Goal: Navigation & Orientation: Find specific page/section

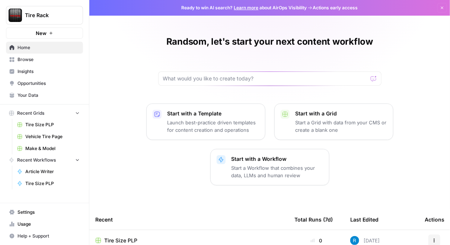
click at [38, 146] on span "Make & Model" at bounding box center [52, 148] width 54 height 7
click at [38, 58] on span "Browse" at bounding box center [48, 59] width 62 height 7
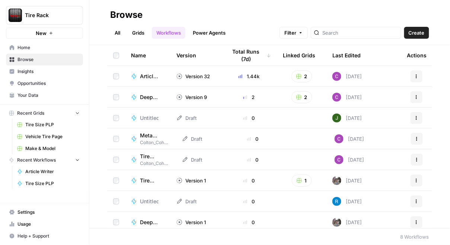
click at [43, 48] on span "Home" at bounding box center [48, 47] width 62 height 7
